Goal: Task Accomplishment & Management: Complete application form

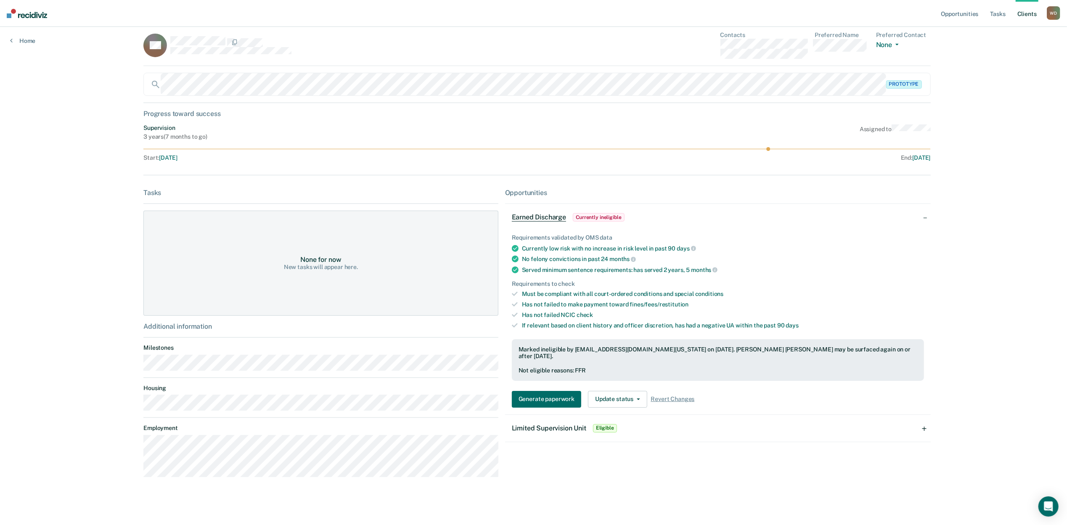
scroll to position [12, 0]
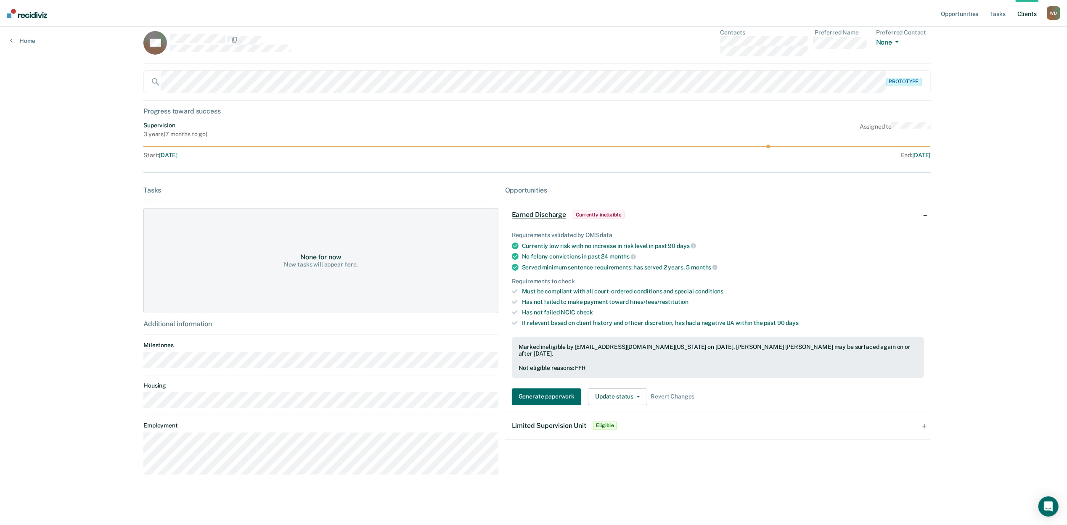
click at [787, 422] on div "Limited Supervision Unit Eligible" at bounding box center [718, 426] width 426 height 27
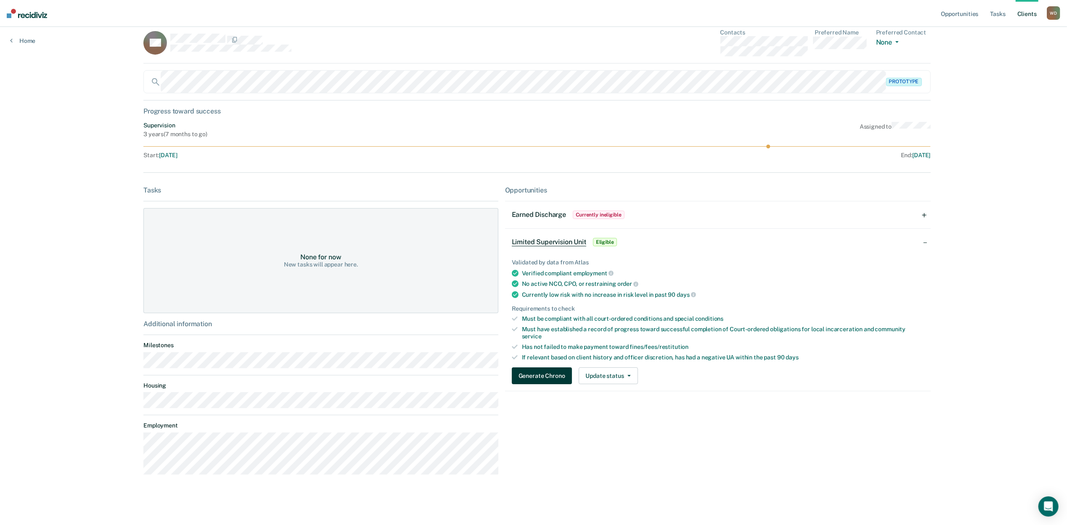
click at [544, 372] on button "Generate Chrono" at bounding box center [542, 376] width 60 height 17
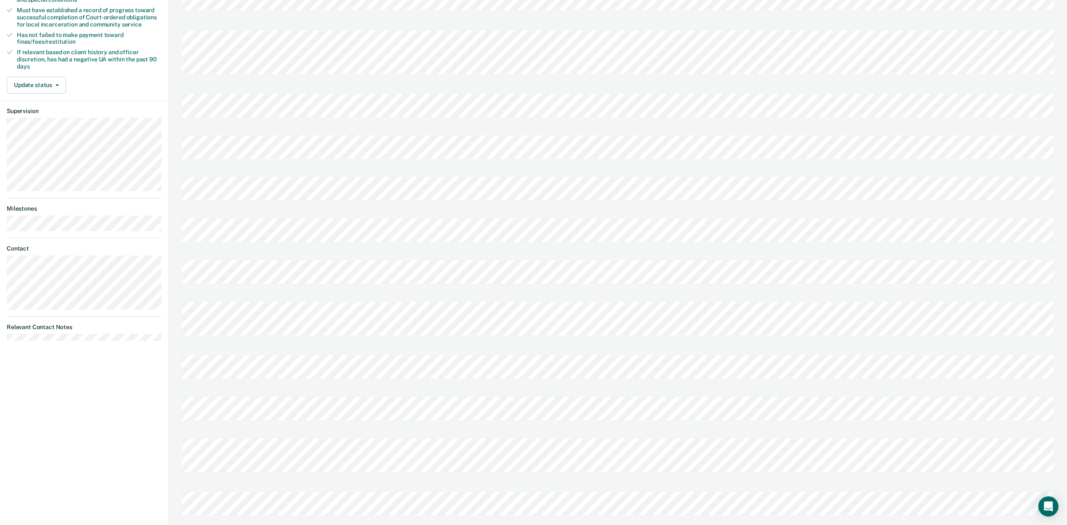
scroll to position [188, 0]
click at [461, 231] on div at bounding box center [618, 229] width 872 height 42
click at [115, 370] on div "[PERSON_NAME] [PERSON_NAME] Profile How it works Log Out Back QA Limited Superv…" at bounding box center [84, 174] width 168 height 725
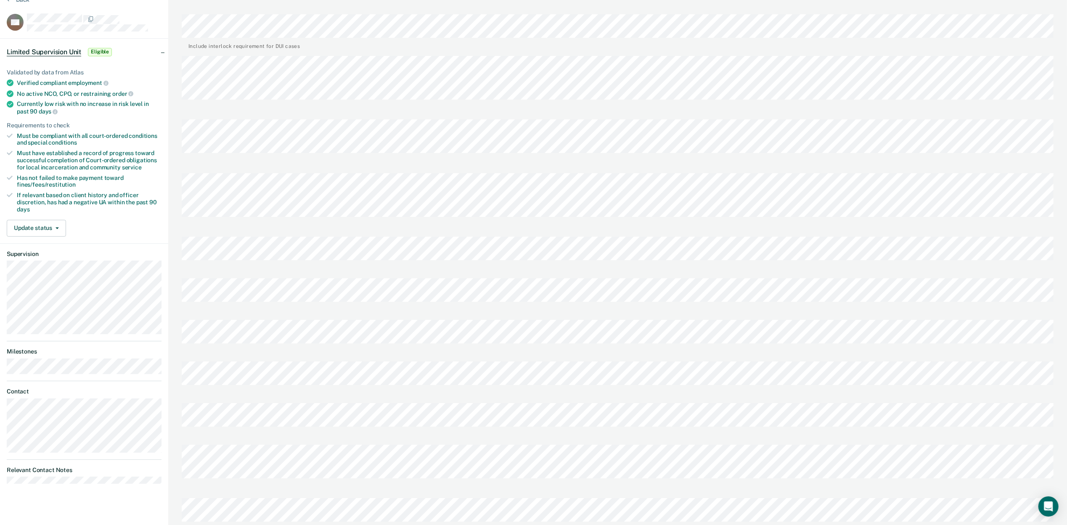
scroll to position [20, 0]
